Goal: Information Seeking & Learning: Learn about a topic

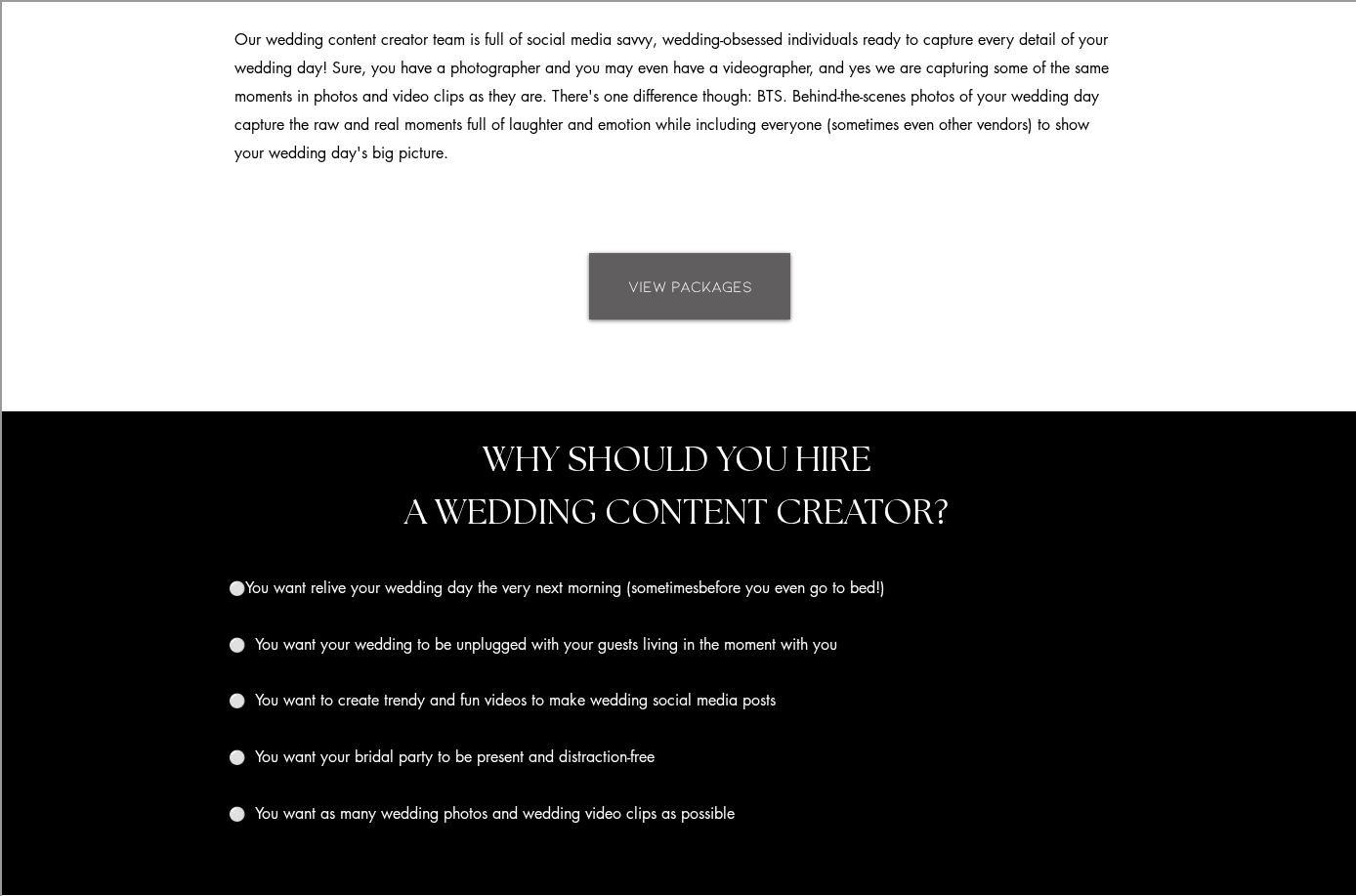
click at [743, 298] on link "VIEW PACKAGES" at bounding box center [689, 285] width 201 height 67
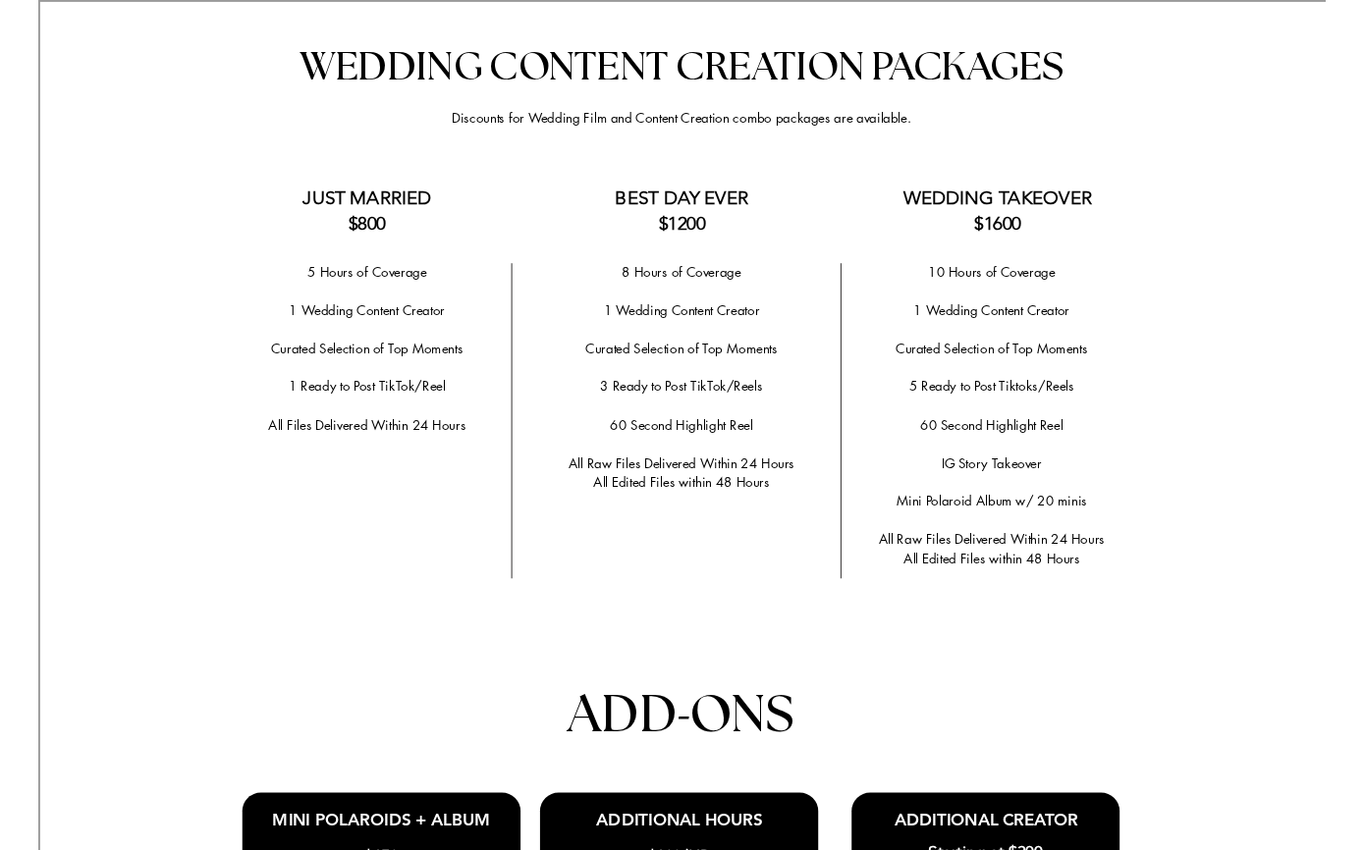
scroll to position [3871, 0]
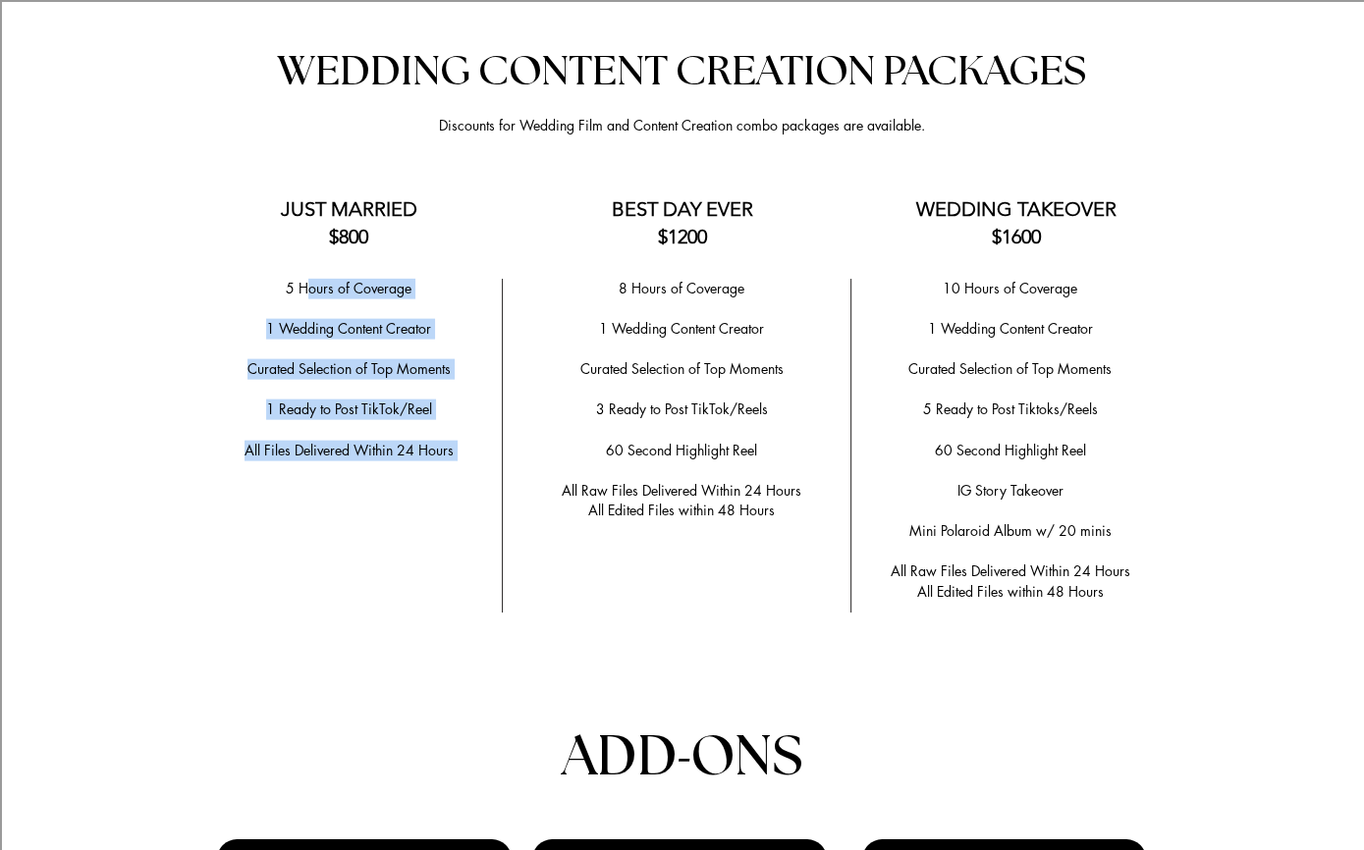
drag, startPoint x: 309, startPoint y: 279, endPoint x: 463, endPoint y: 465, distance: 241.4
click at [463, 465] on div "5 Hours of Coverage ​ 1 Wedding Content Creator ​ ​Curated Selection of Top Mom…" at bounding box center [349, 390] width 286 height 223
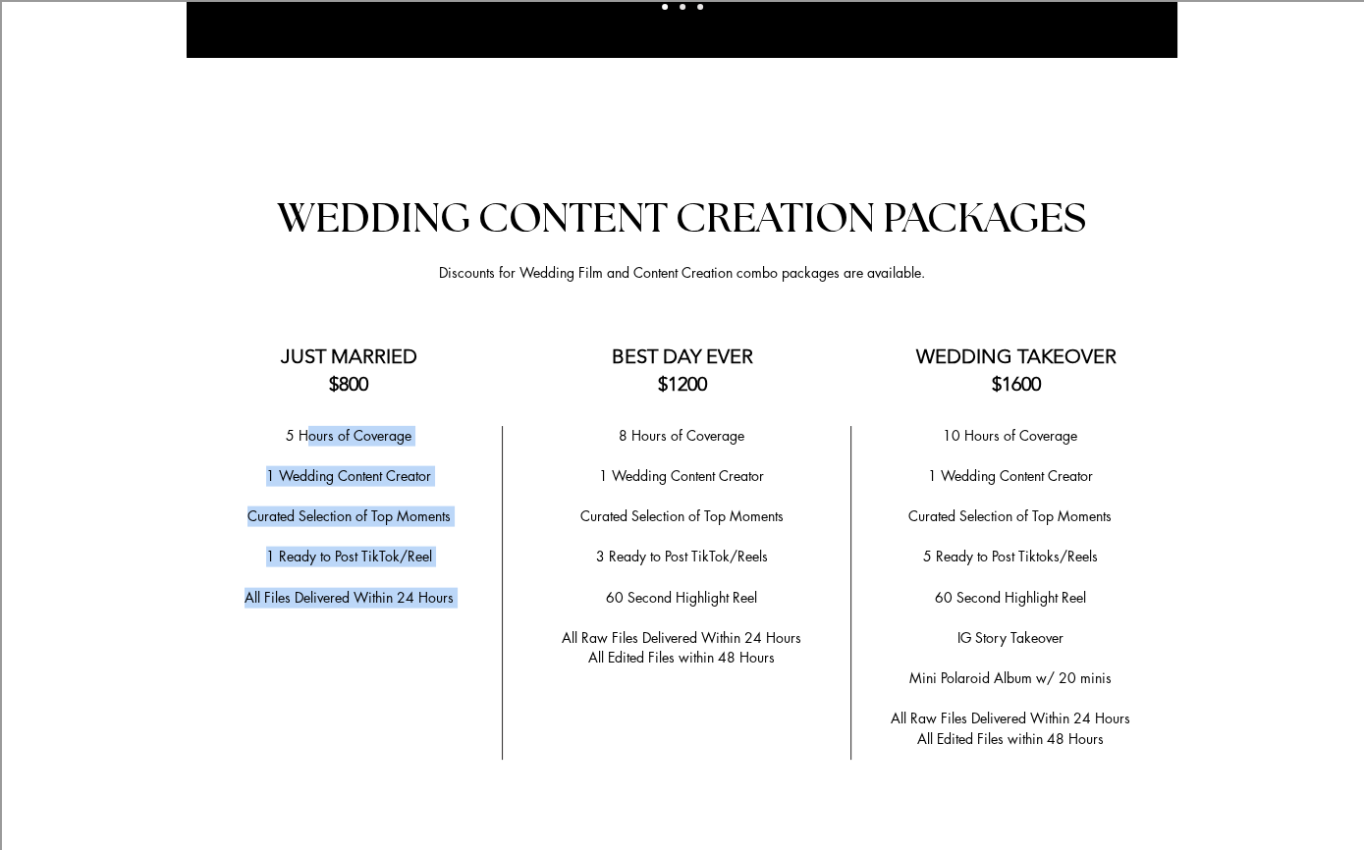
scroll to position [3737, 0]
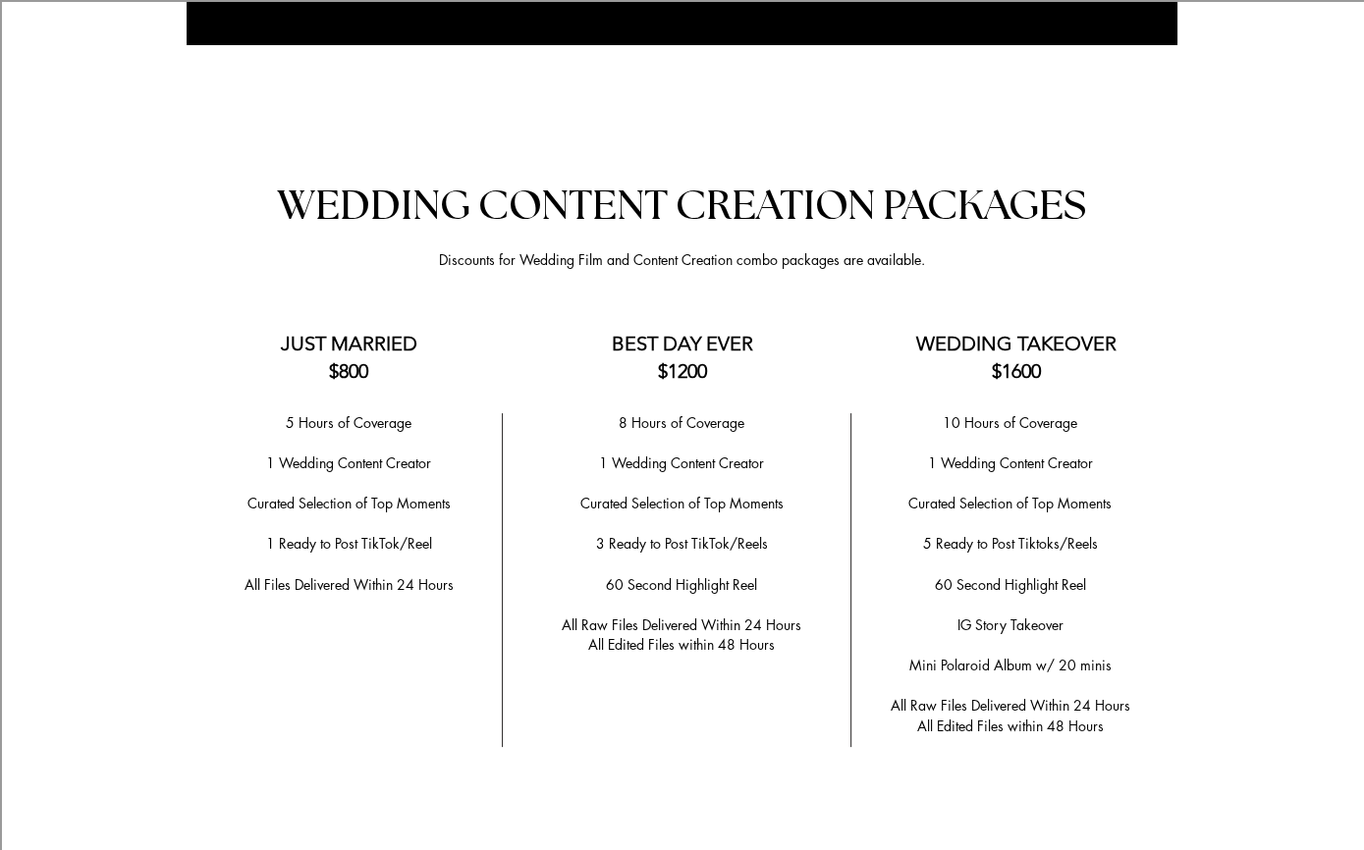
click at [234, 651] on div at bounding box center [682, 817] width 1364 height 1397
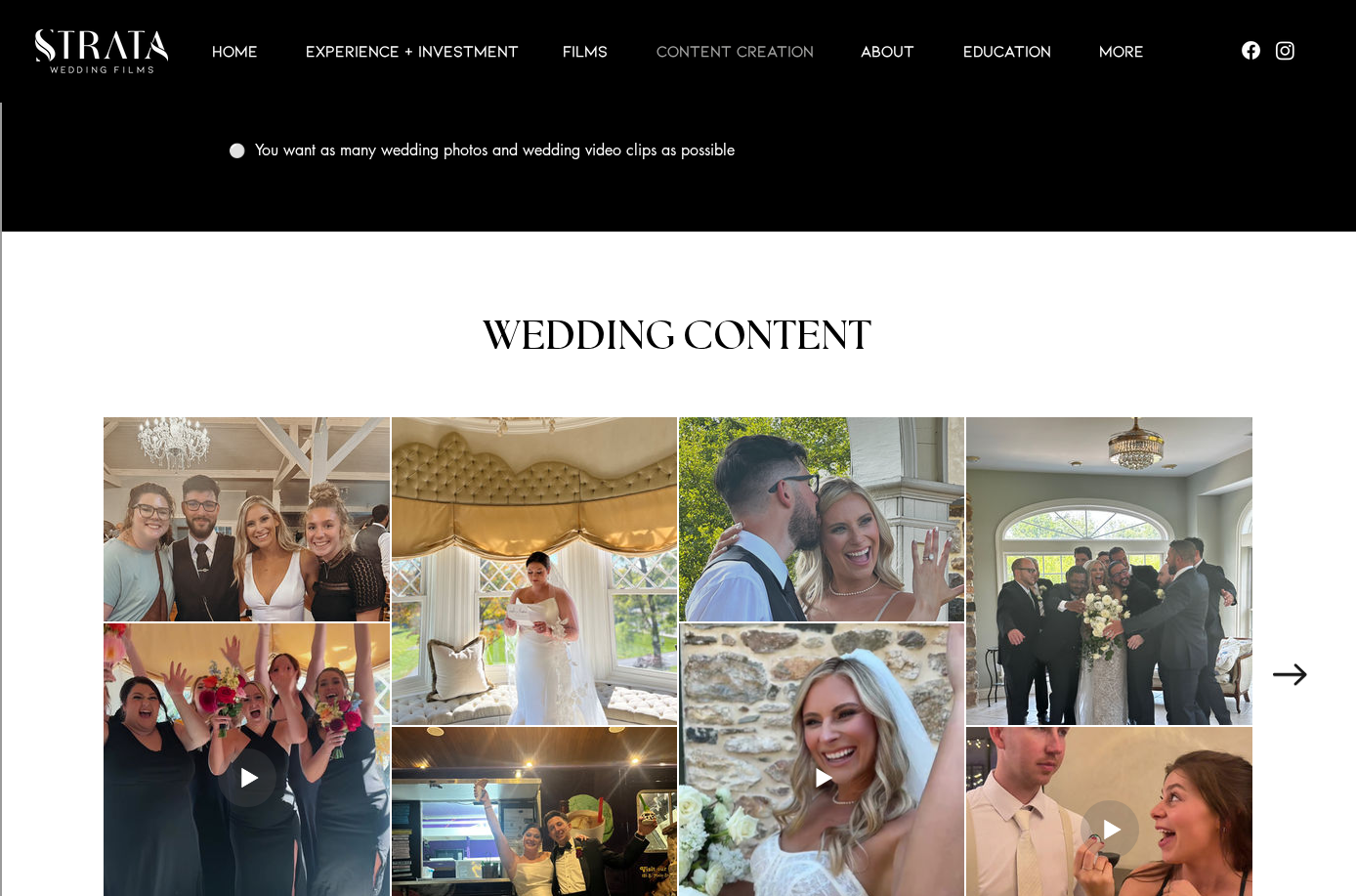
scroll to position [2525, 0]
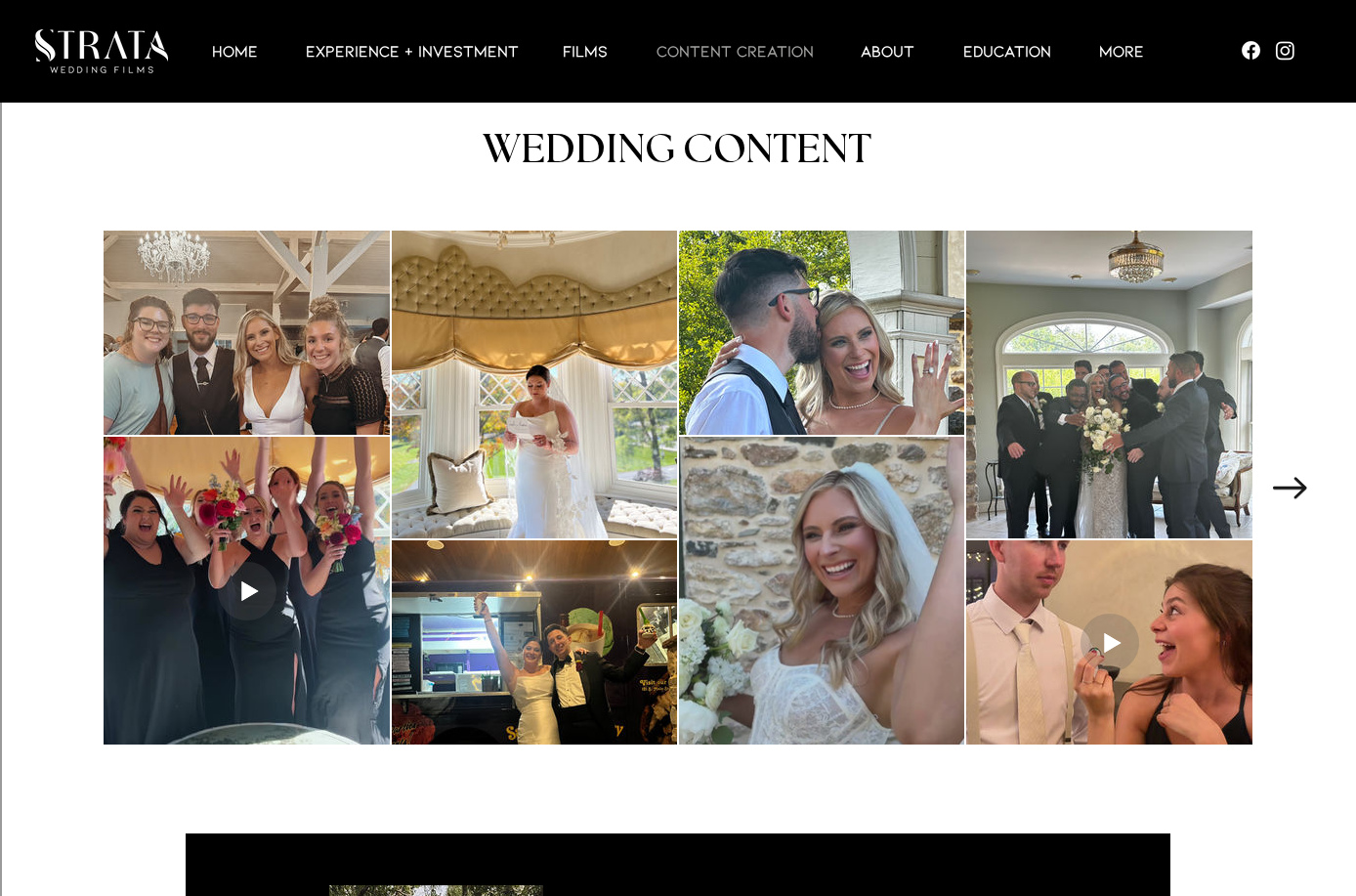
click at [883, 549] on div at bounding box center [822, 590] width 286 height 307
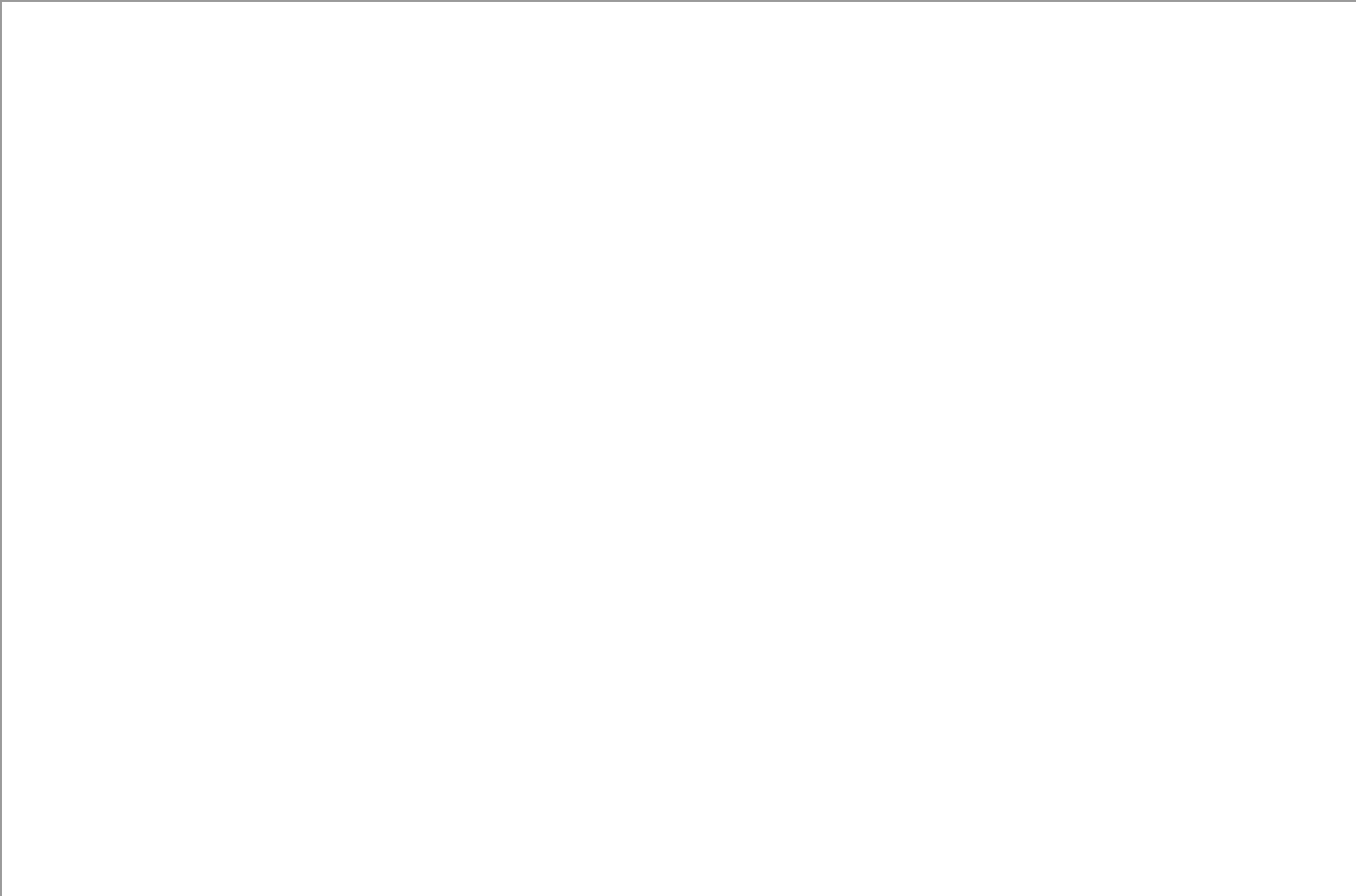
scroll to position [0, 0]
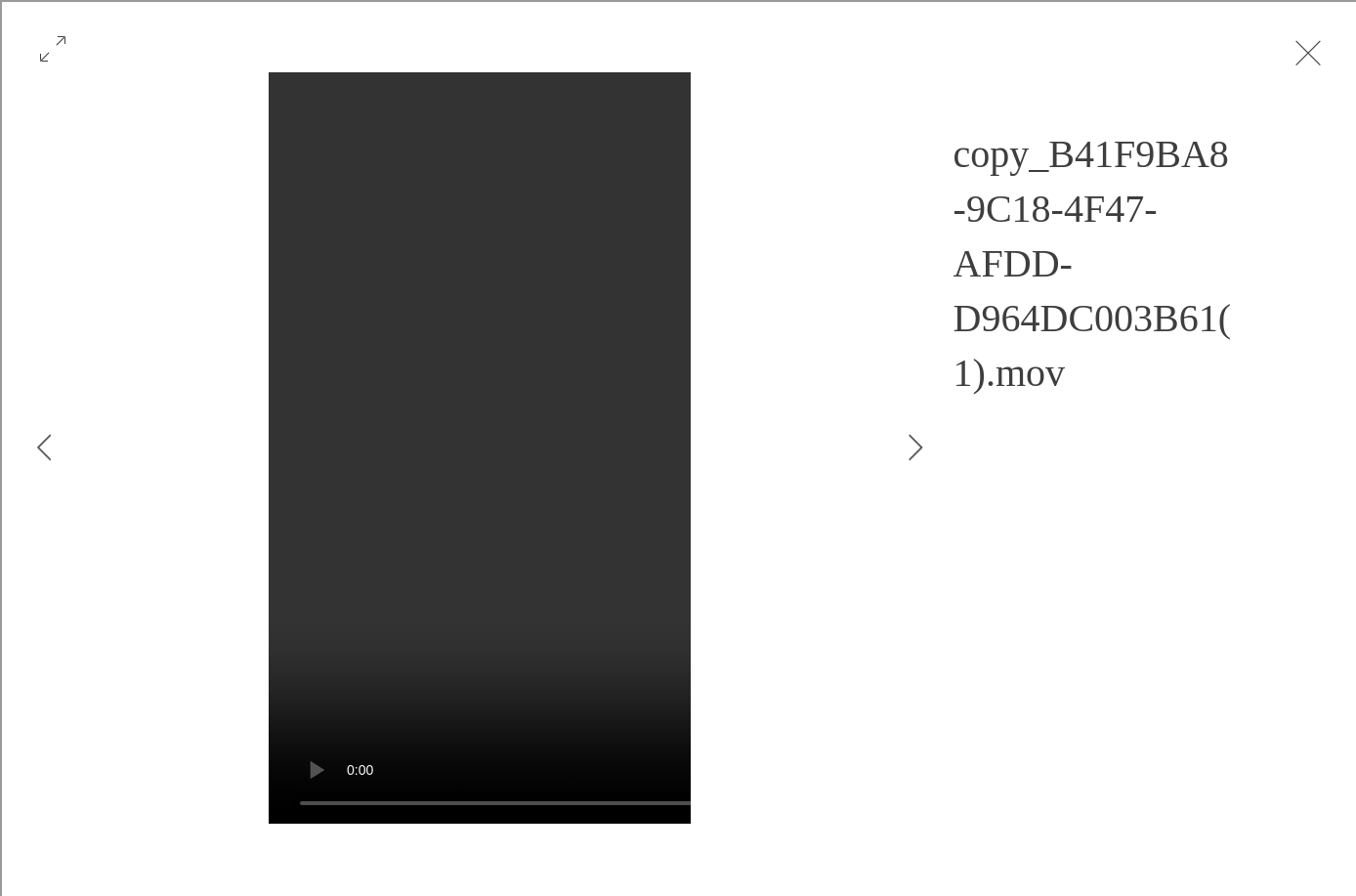
click at [1313, 54] on button "Exit expand mode" at bounding box center [1307, 50] width 37 height 43
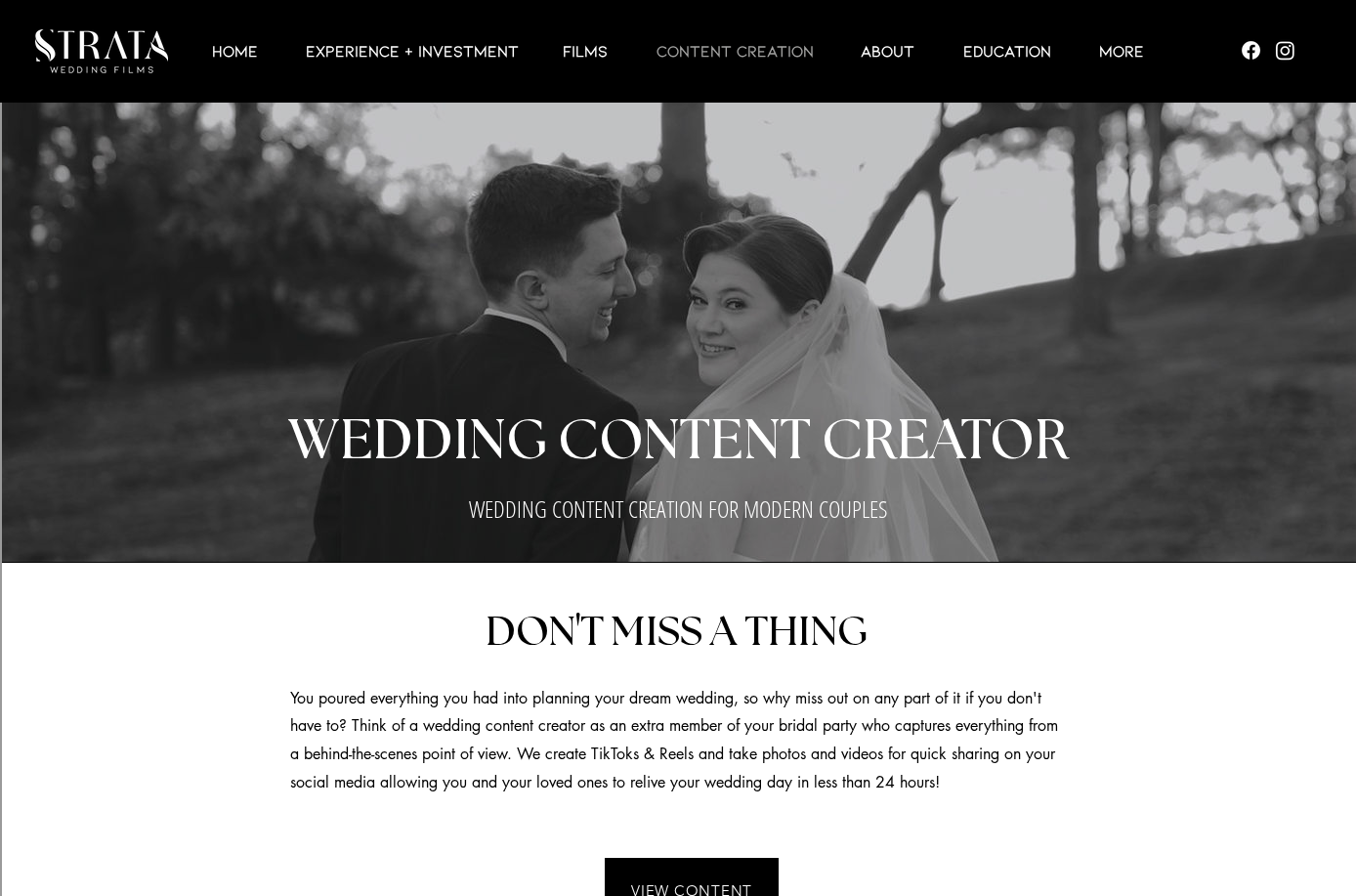
scroll to position [2525, 0]
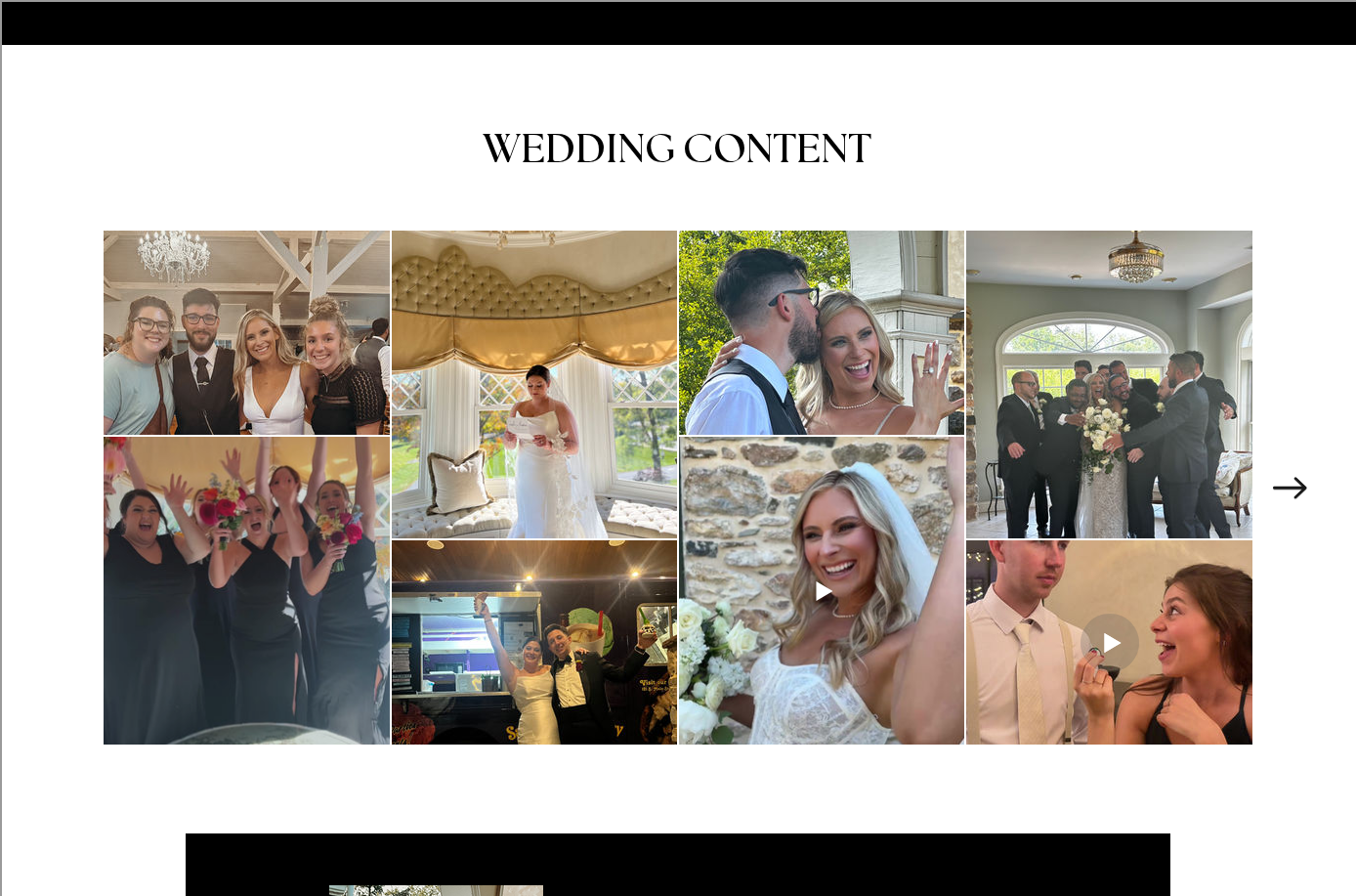
click at [280, 520] on div at bounding box center [247, 590] width 287 height 307
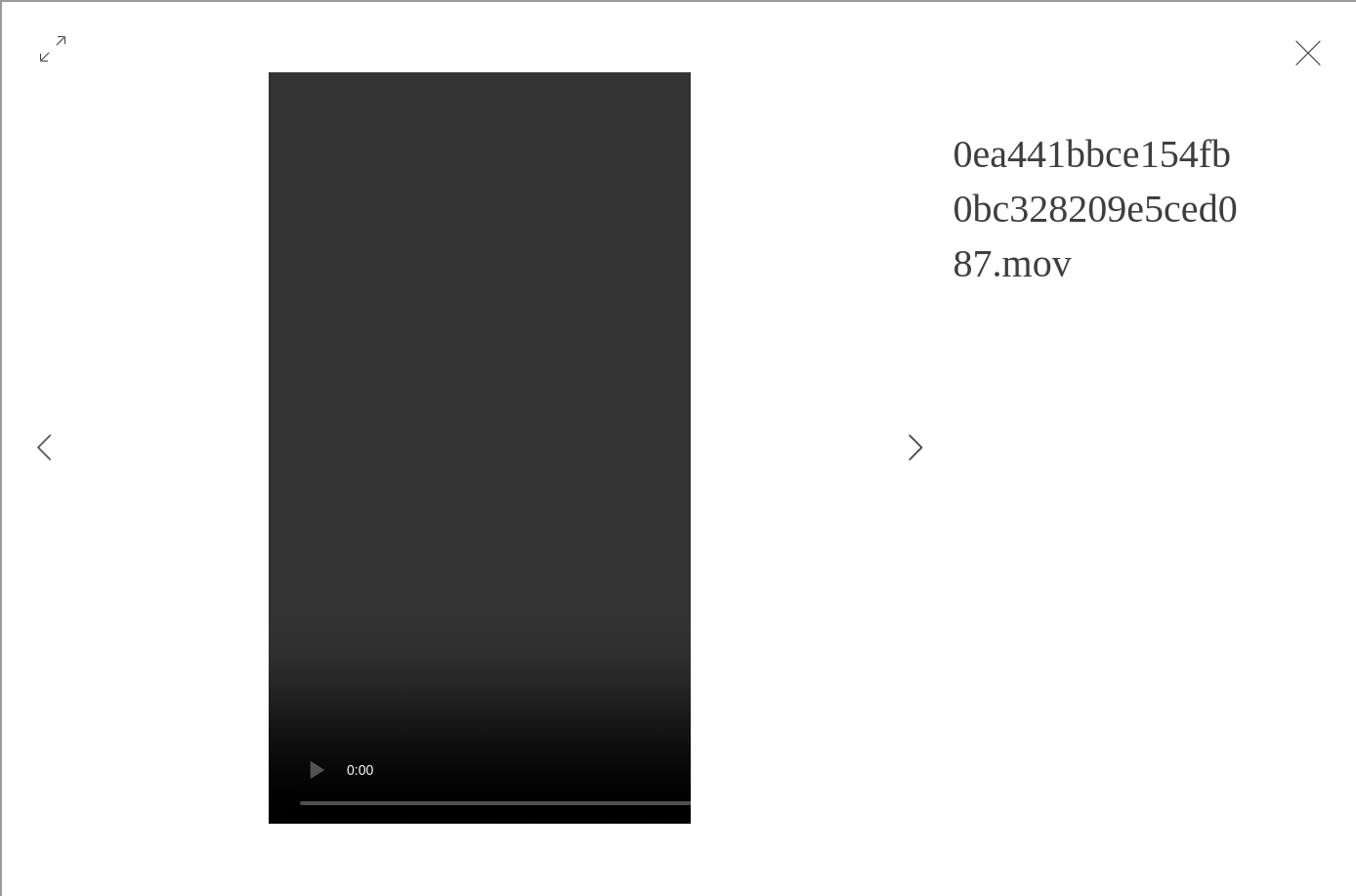
click at [904, 452] on button "Next Item" at bounding box center [915, 448] width 49 height 49
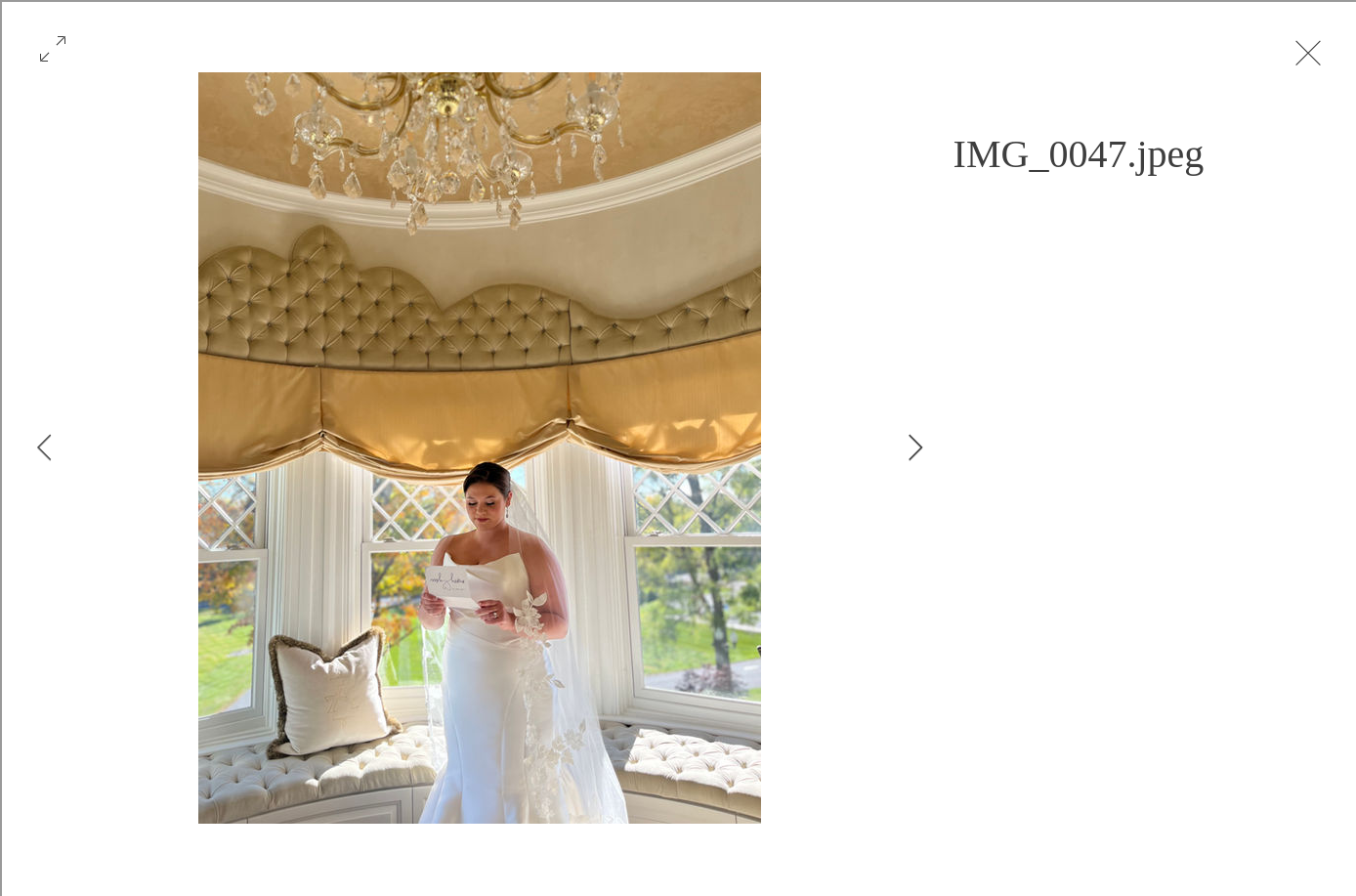
click at [904, 452] on button "Next Item" at bounding box center [915, 448] width 49 height 49
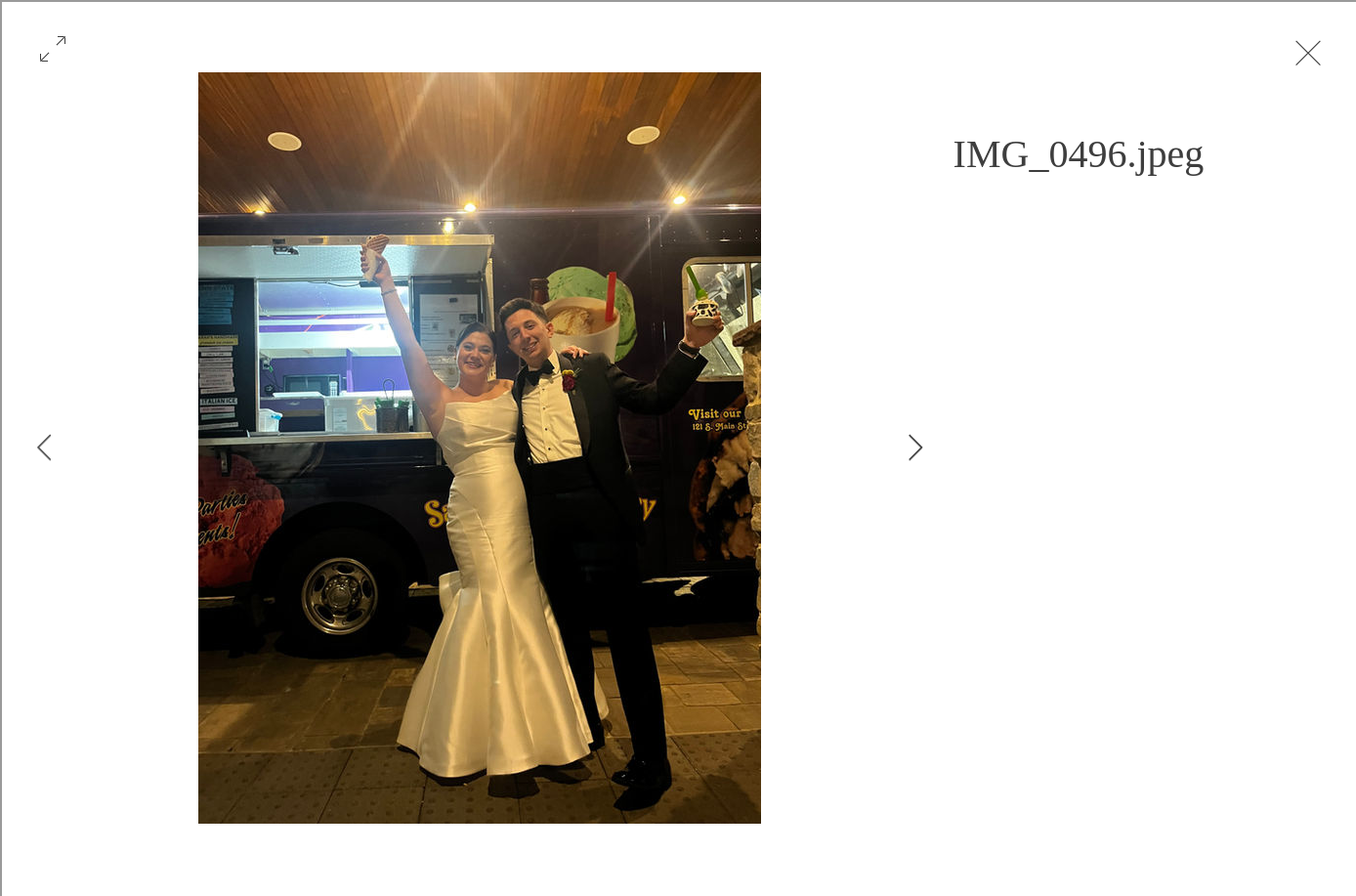
click at [925, 440] on button "Next Item" at bounding box center [915, 448] width 49 height 49
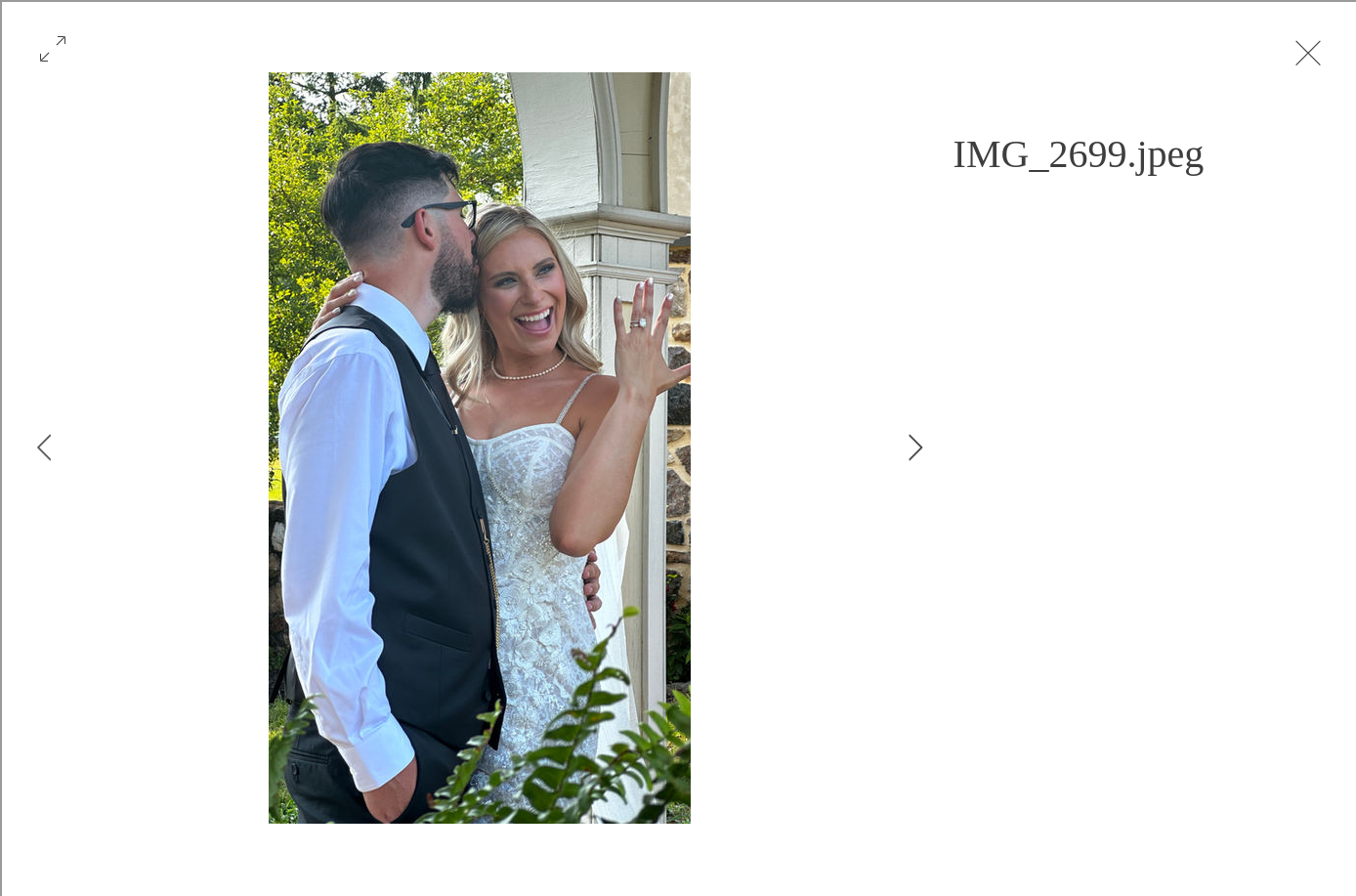
click at [925, 440] on button "Next Item" at bounding box center [915, 448] width 49 height 49
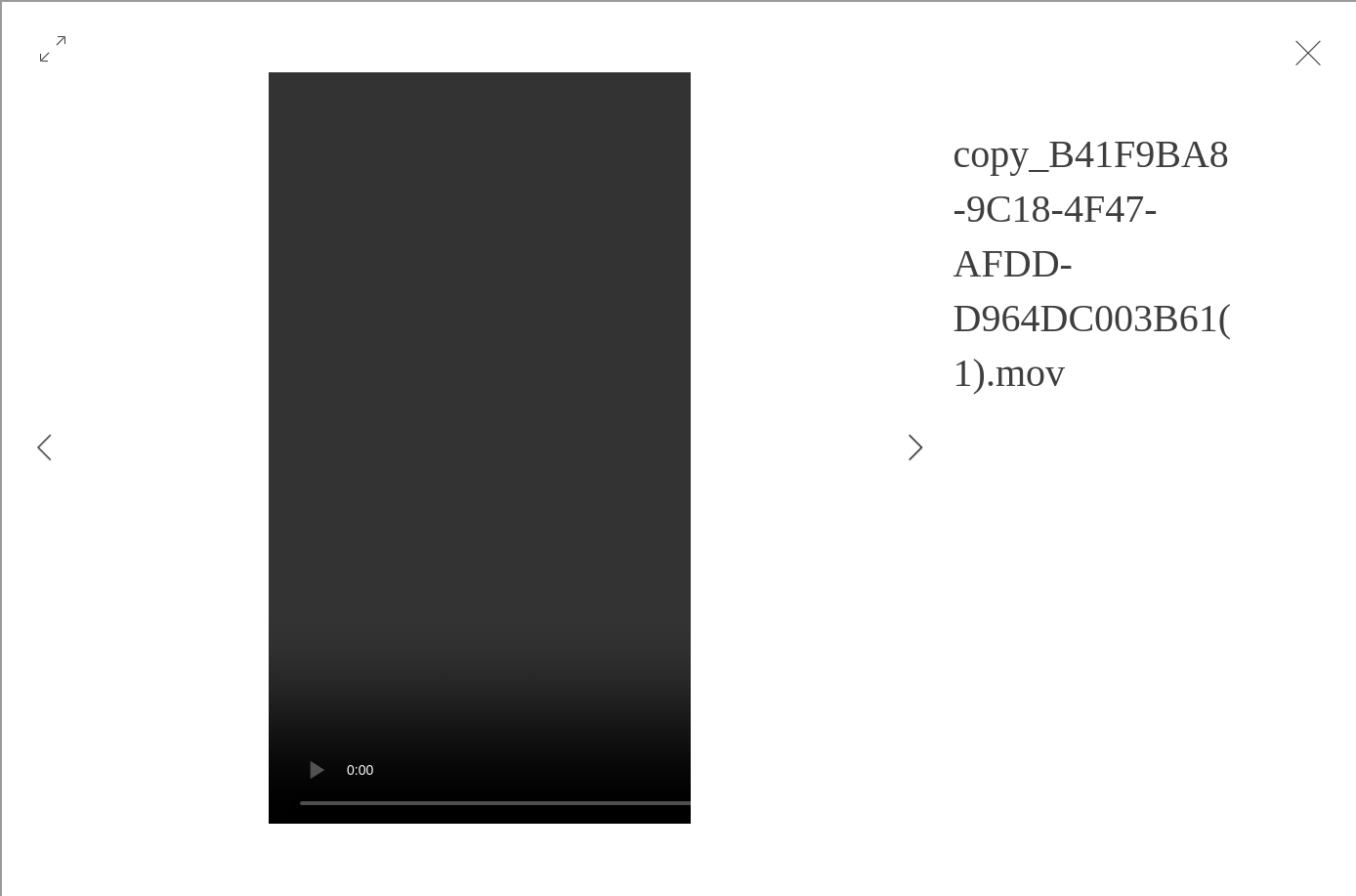
click at [925, 440] on button "Next Item" at bounding box center [915, 448] width 49 height 49
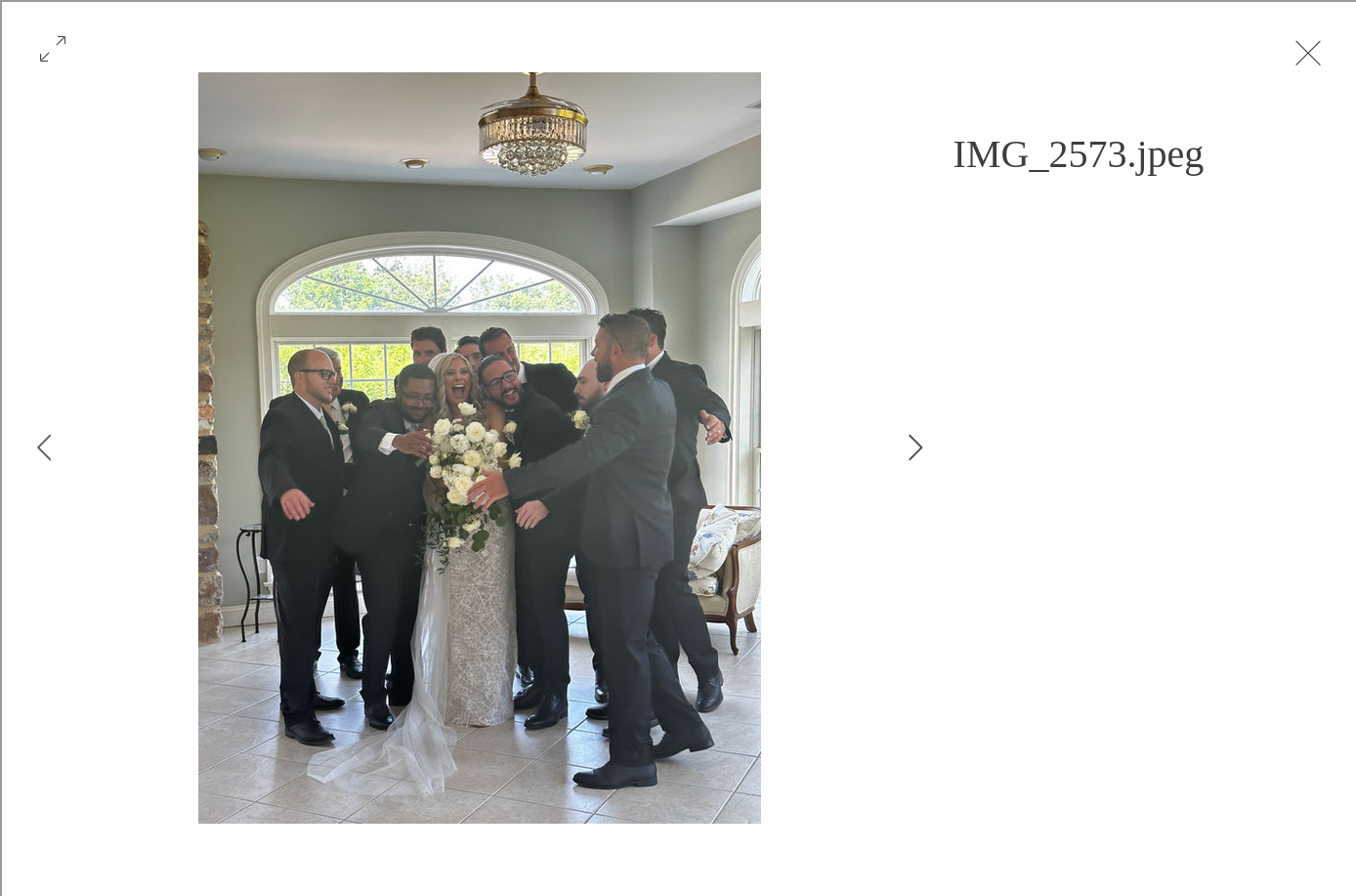
click at [925, 440] on button "Next Item" at bounding box center [915, 448] width 49 height 49
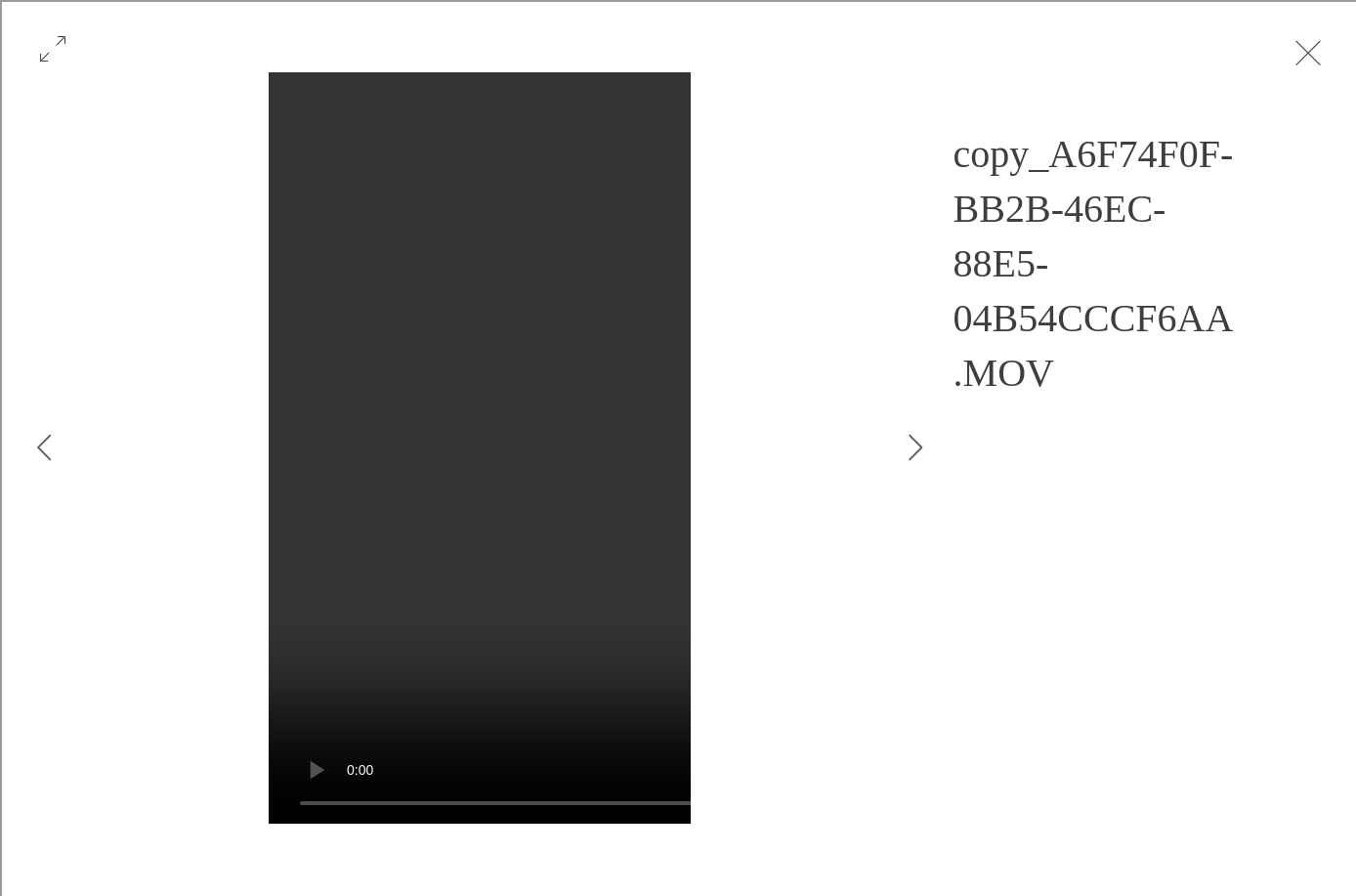
click at [83, 174] on div "Gallery item, detailed view" at bounding box center [480, 448] width 960 height 751
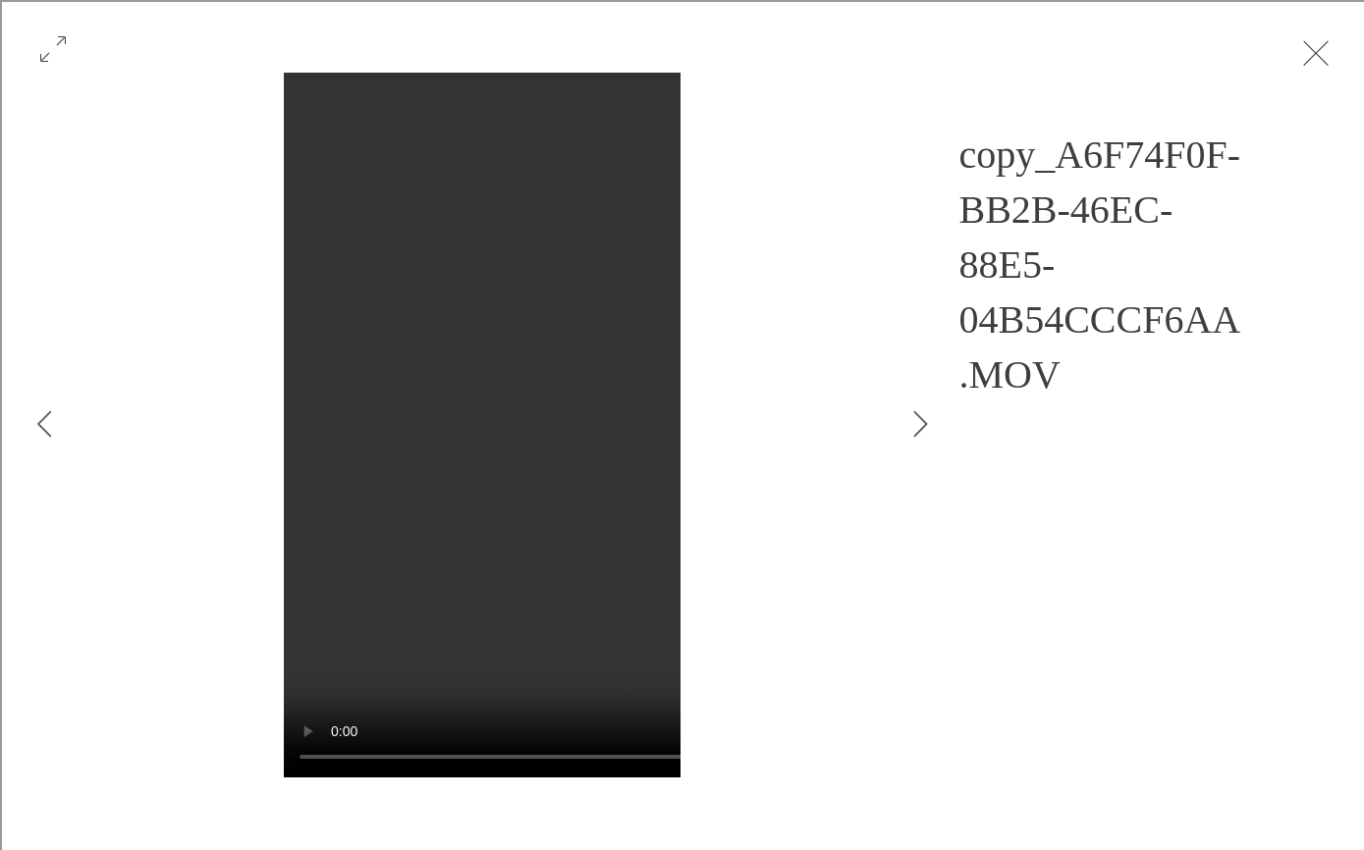
click at [1304, 59] on button "Exit expand mode" at bounding box center [1315, 50] width 37 height 43
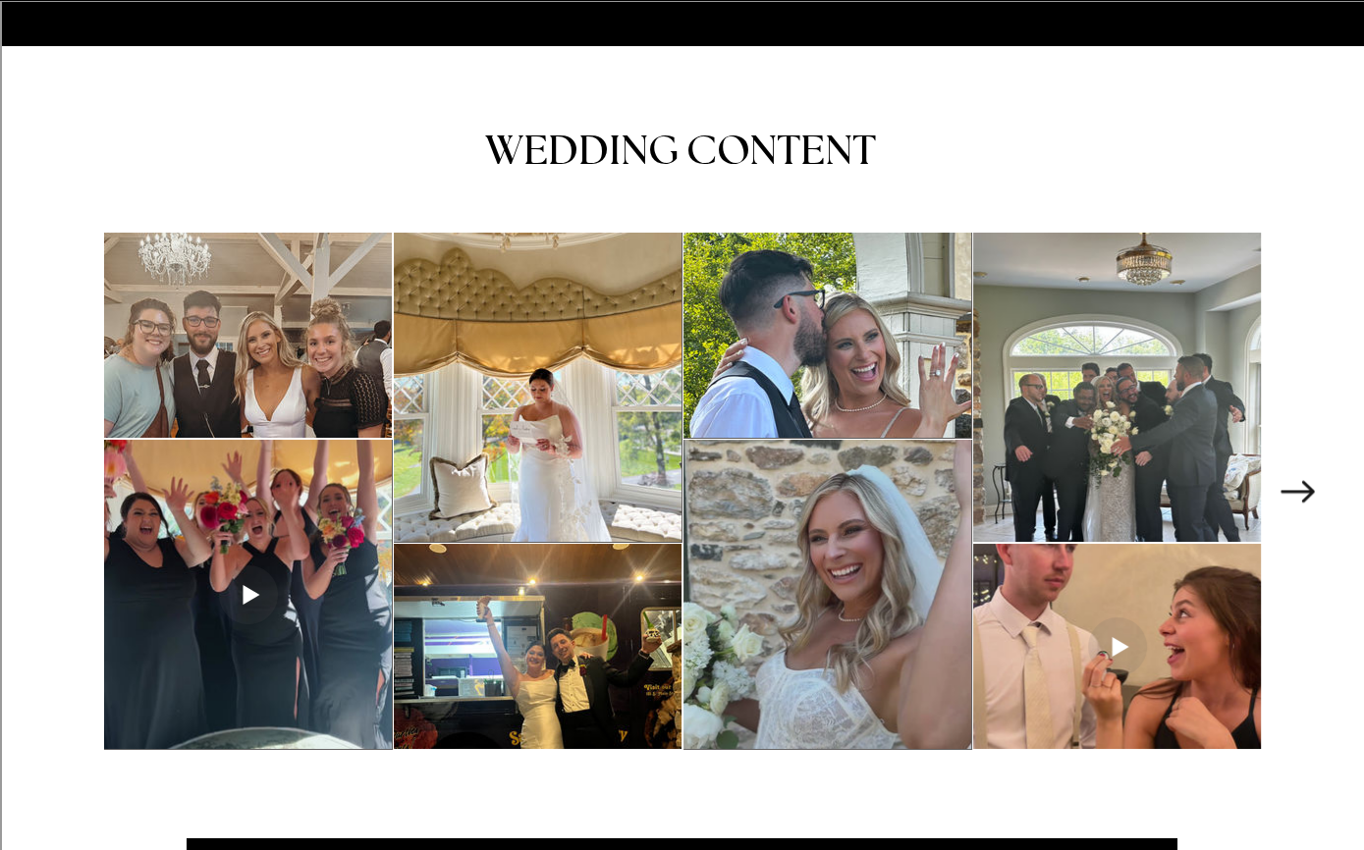
scroll to position [2726, 0]
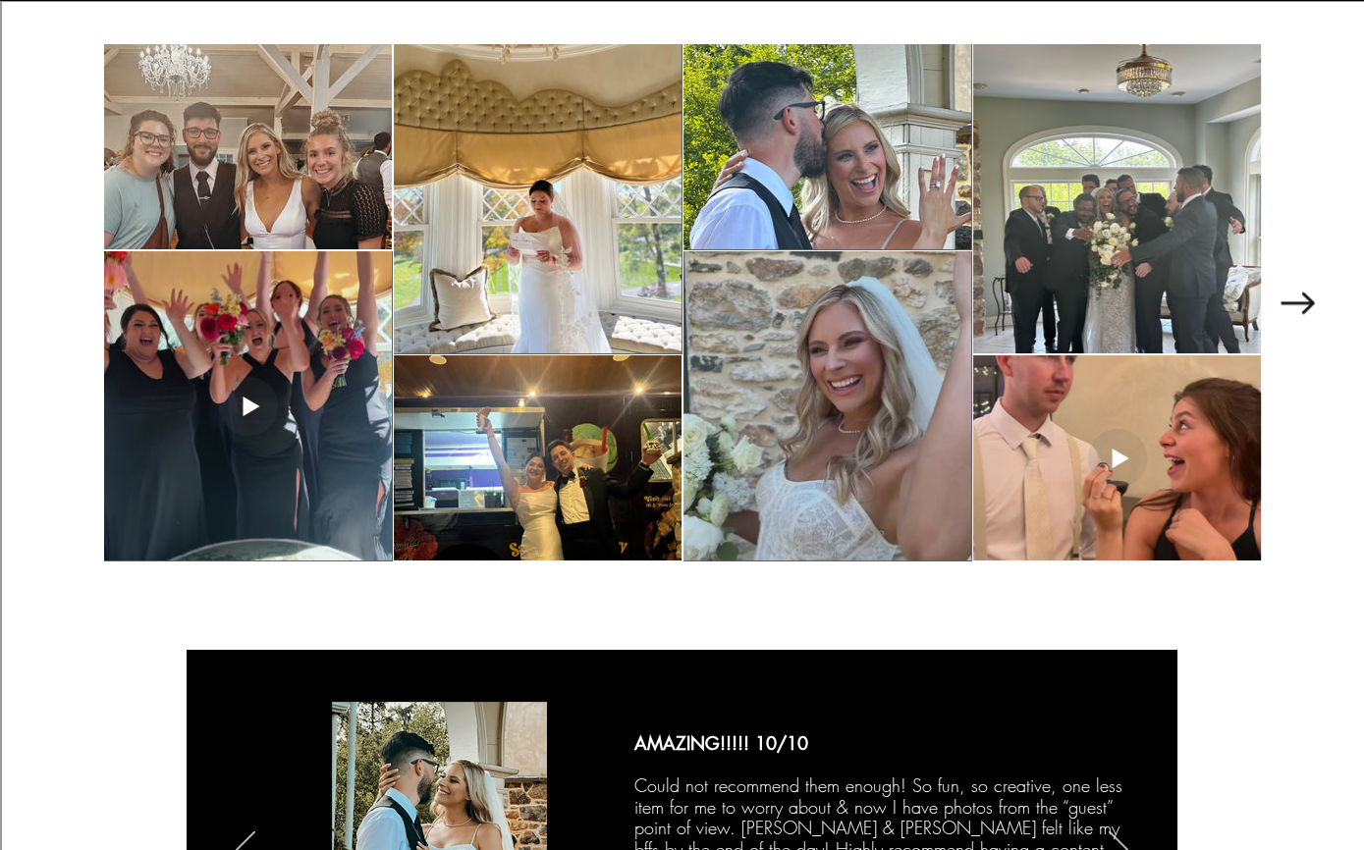
click at [885, 474] on div at bounding box center [828, 405] width 288 height 309
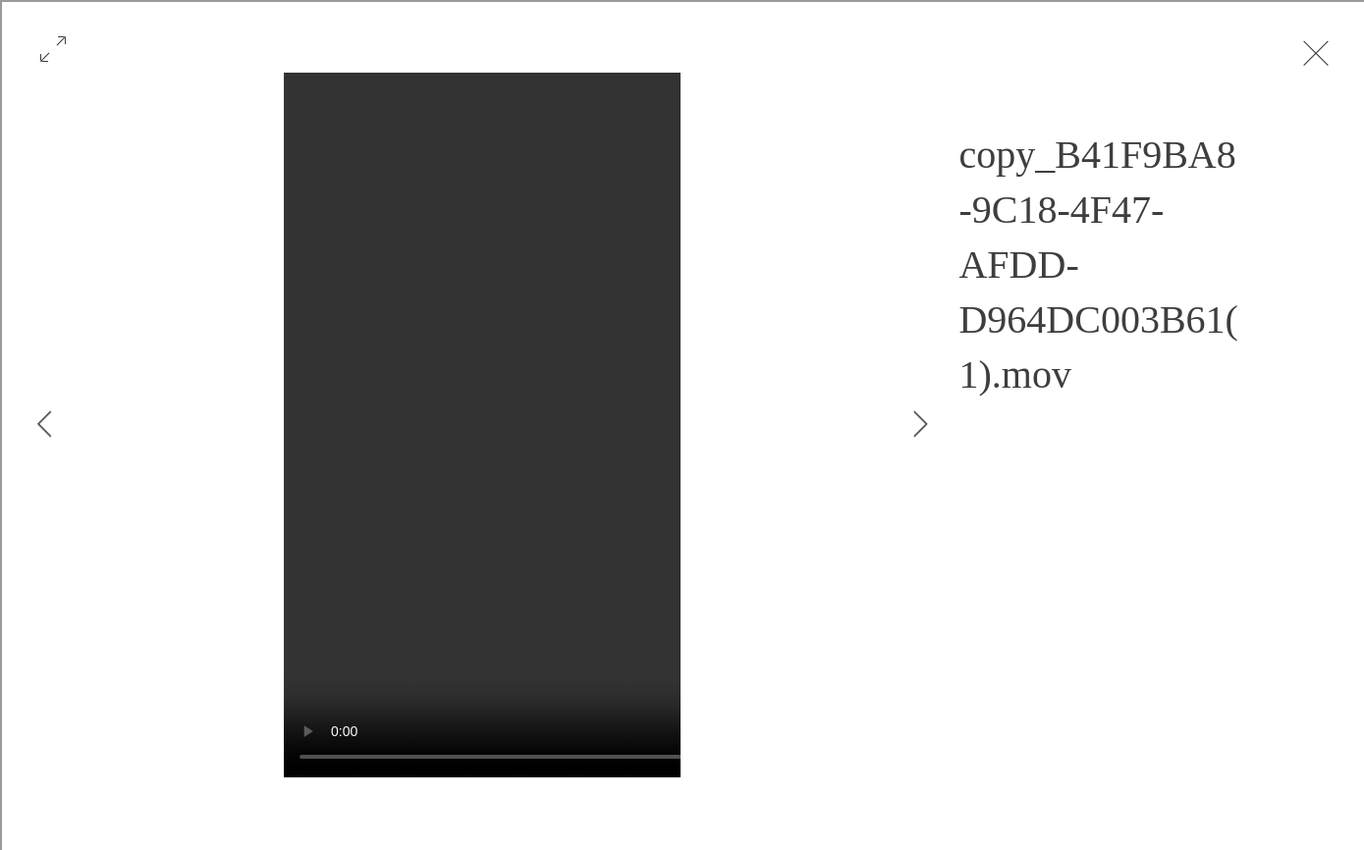
drag, startPoint x: 1296, startPoint y: 61, endPoint x: 1297, endPoint y: 94, distance: 33.4
click at [1297, 61] on button "Exit expand mode" at bounding box center [1315, 50] width 37 height 43
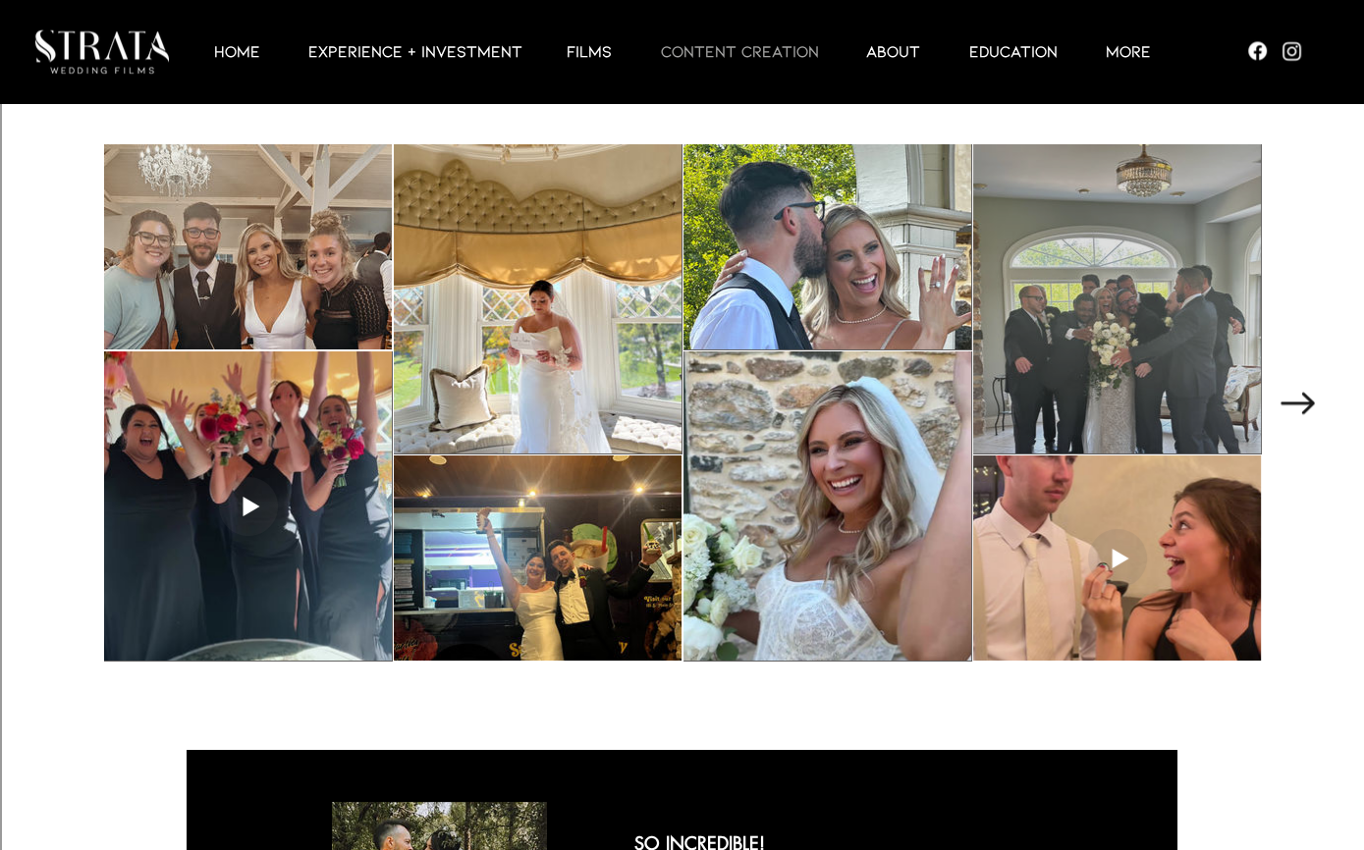
scroll to position [2612, 0]
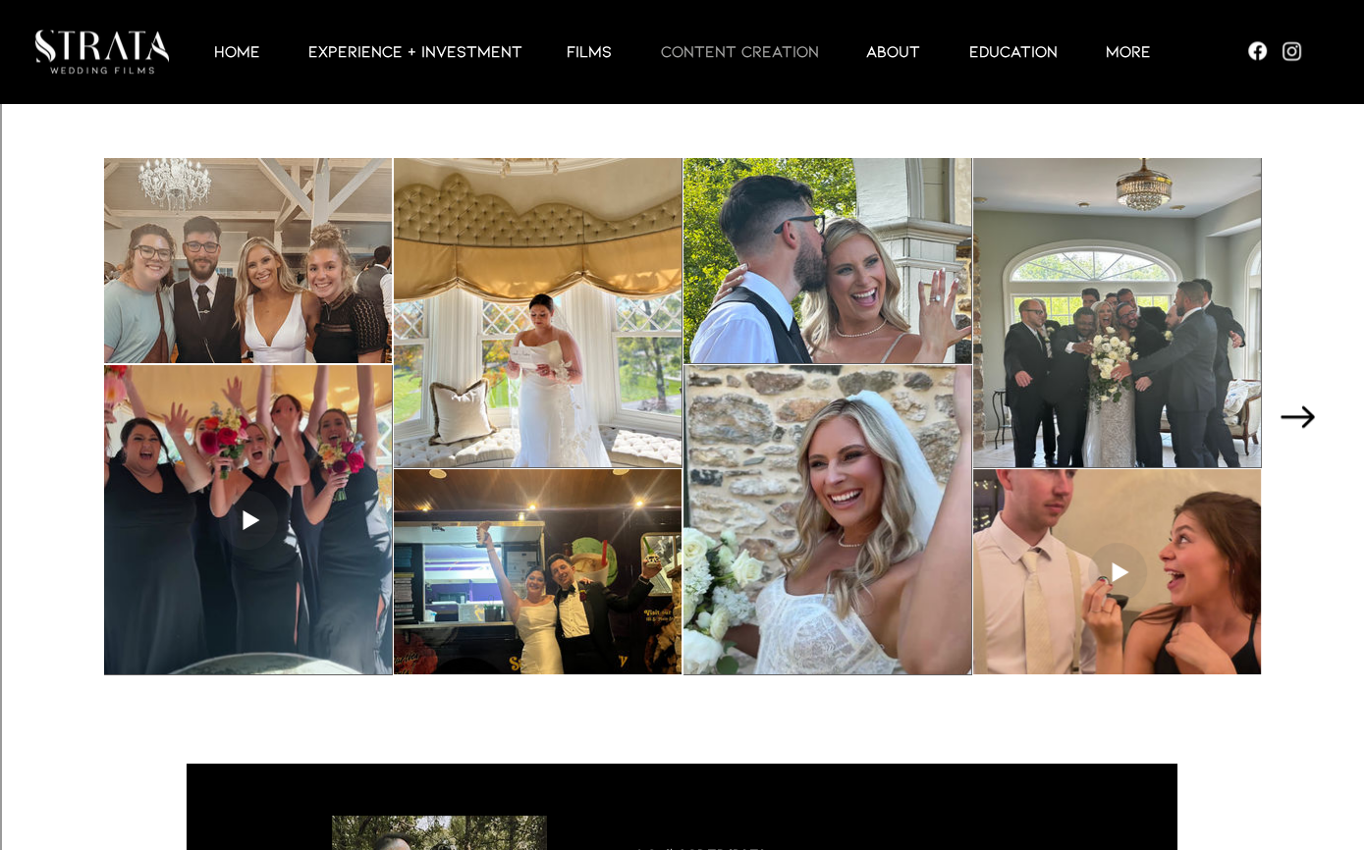
click at [1305, 410] on icon "Next Item" at bounding box center [1298, 417] width 34 height 22
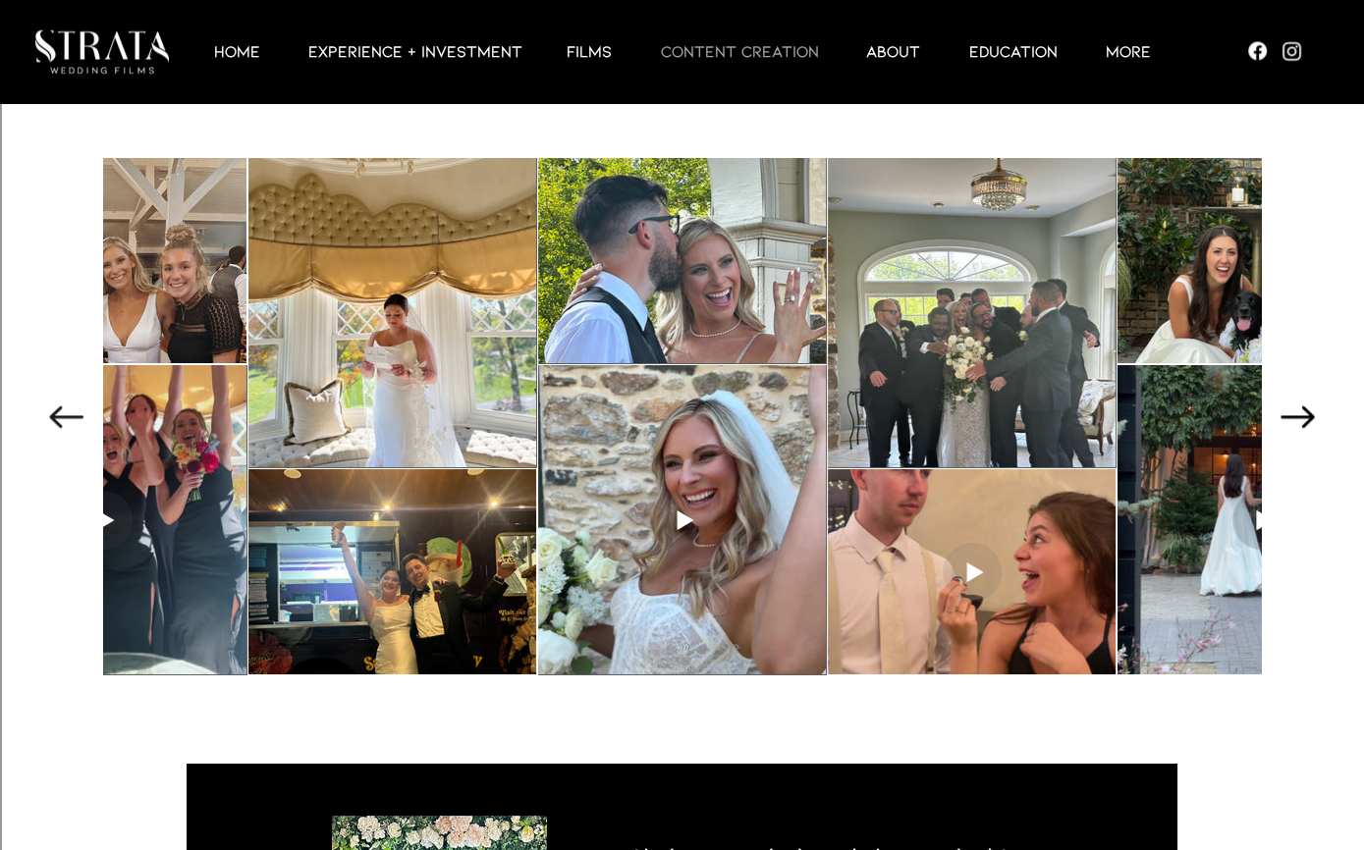
click at [1305, 410] on icon "Next Item" at bounding box center [1298, 417] width 34 height 22
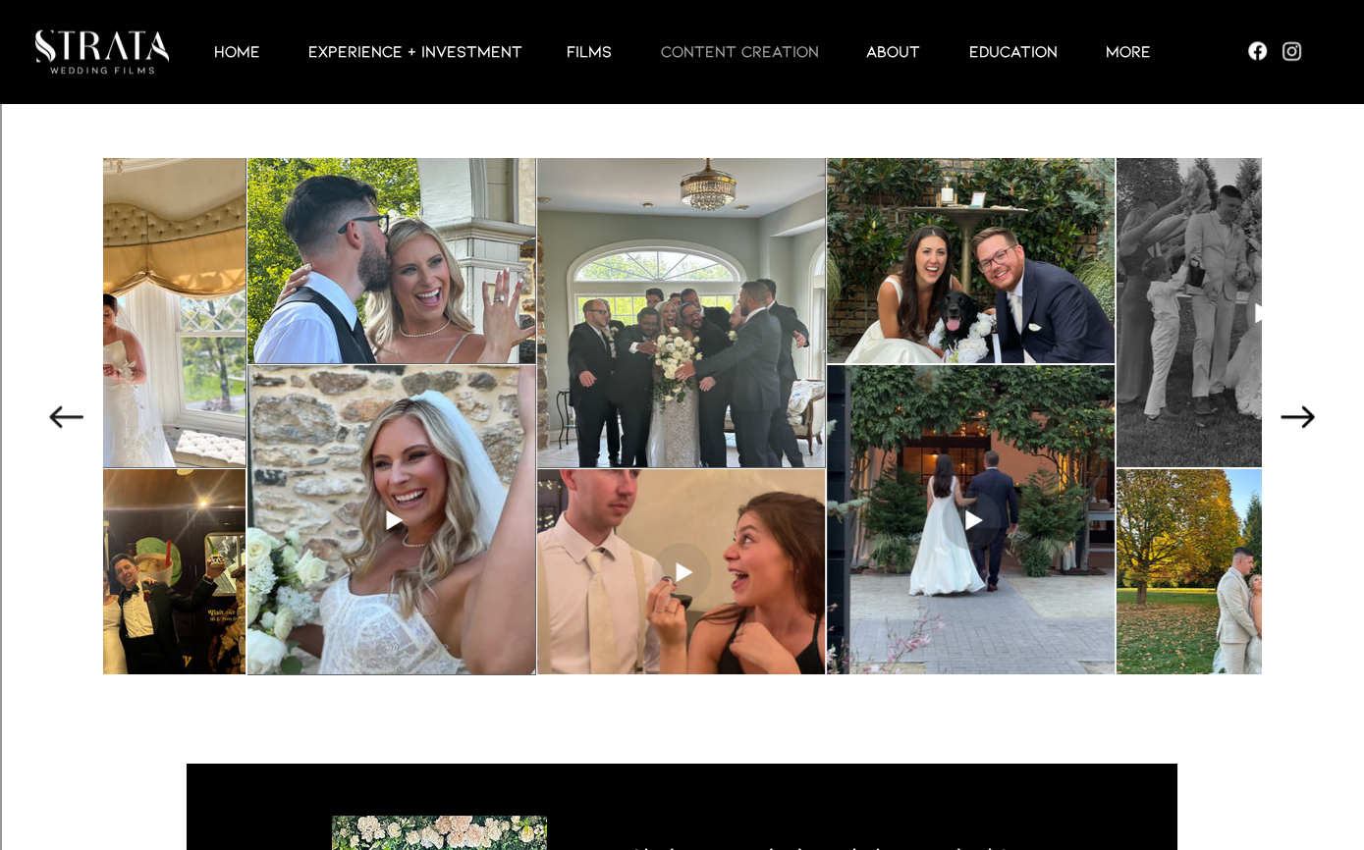
click at [1305, 410] on icon "Next Item" at bounding box center [1298, 417] width 34 height 22
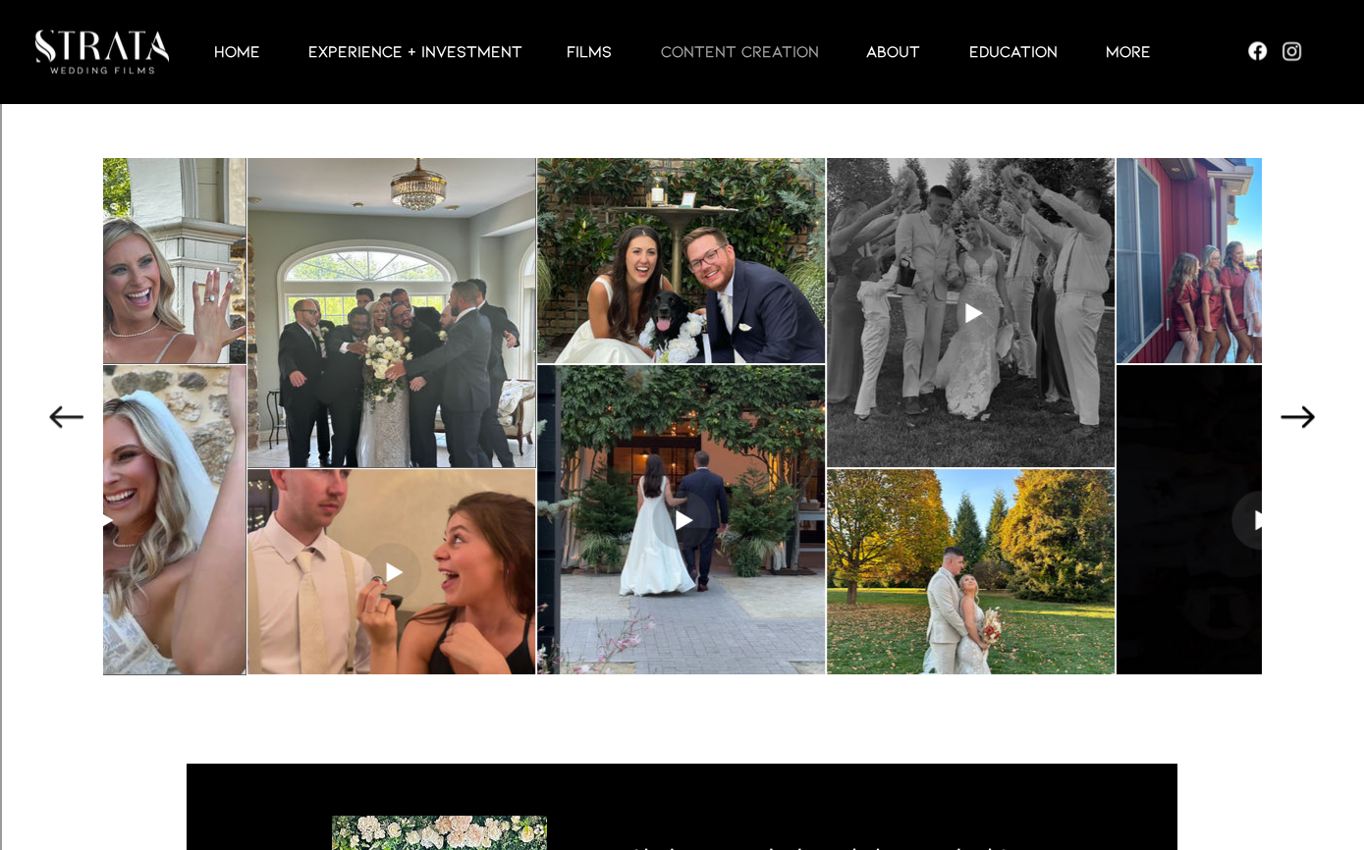
click at [1305, 410] on icon "Next Item" at bounding box center [1298, 417] width 34 height 22
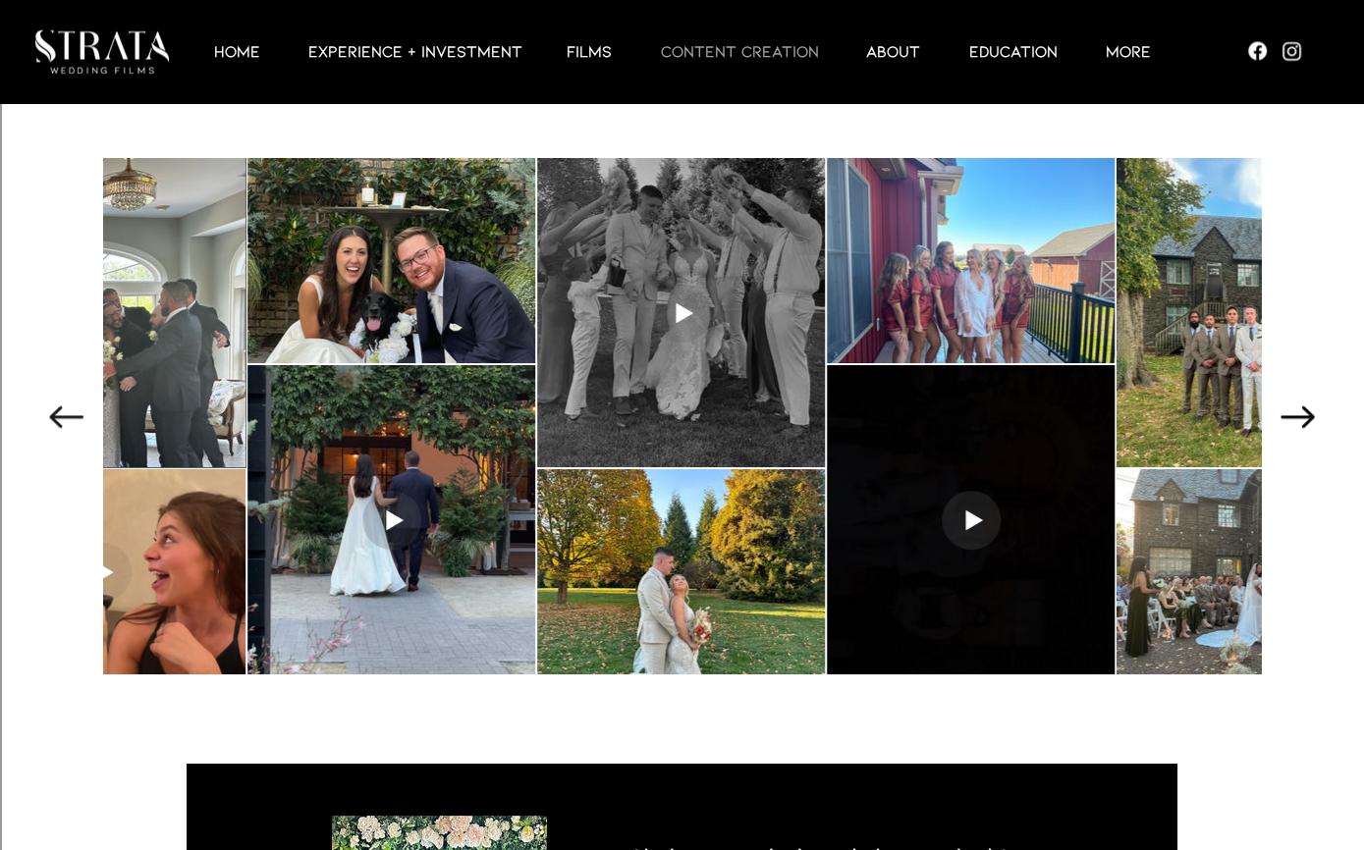
click at [1305, 410] on icon "Next Item" at bounding box center [1298, 417] width 34 height 22
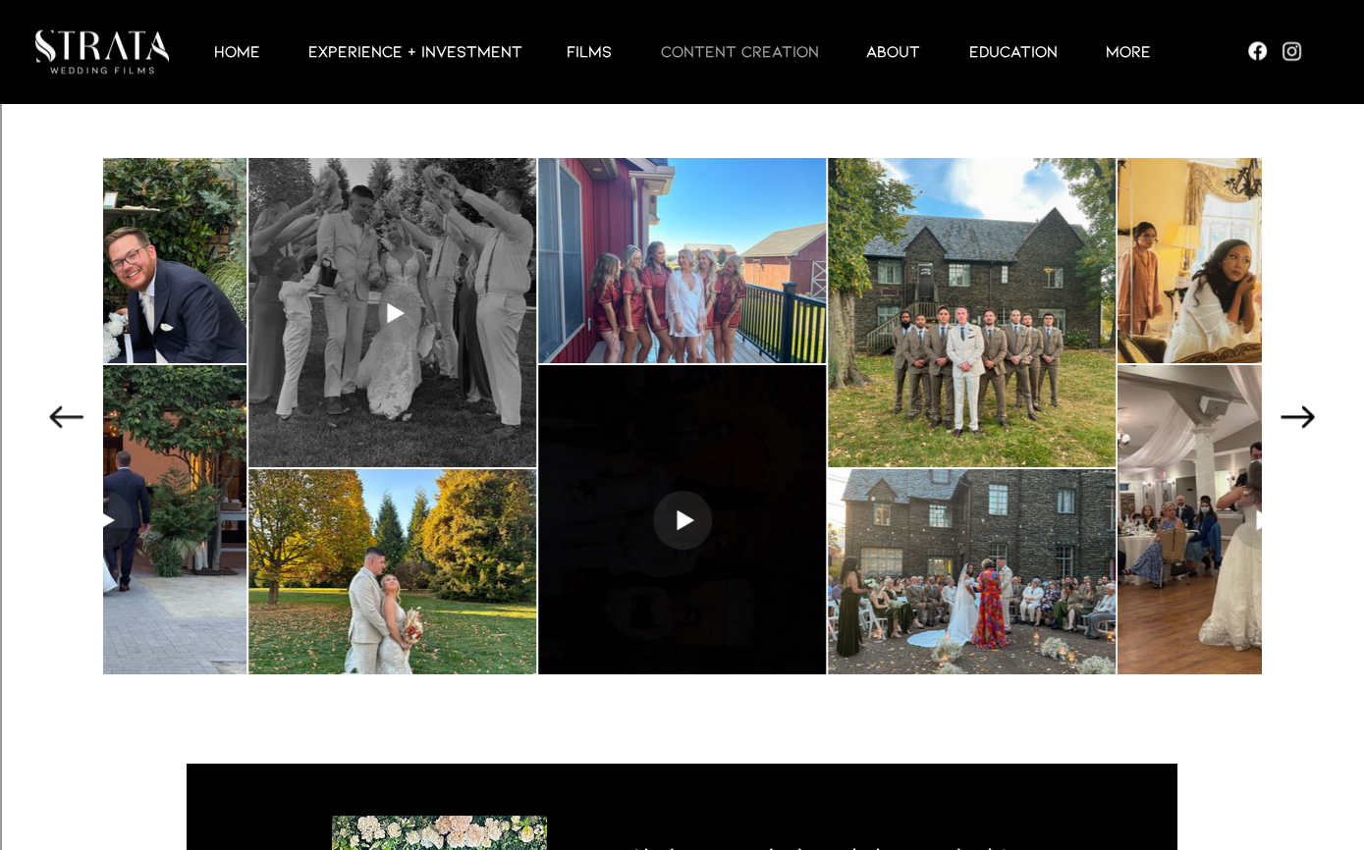
click at [1305, 410] on icon "Next Item" at bounding box center [1298, 417] width 34 height 22
